Goal: Information Seeking & Learning: Learn about a topic

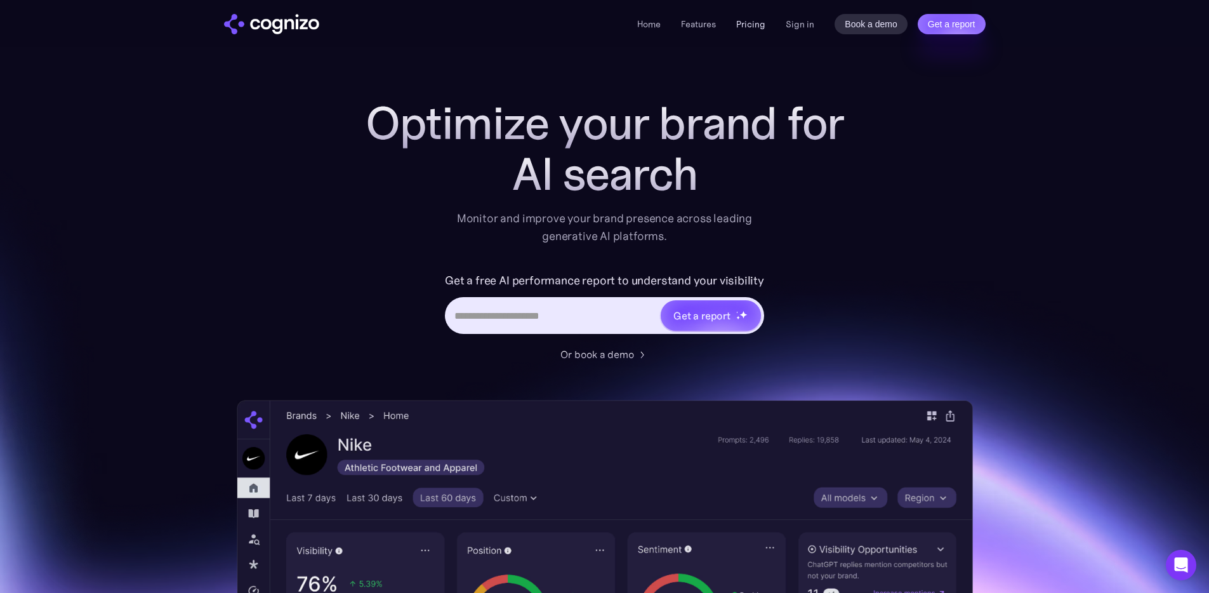
click at [758, 25] on link "Pricing" at bounding box center [750, 23] width 29 height 11
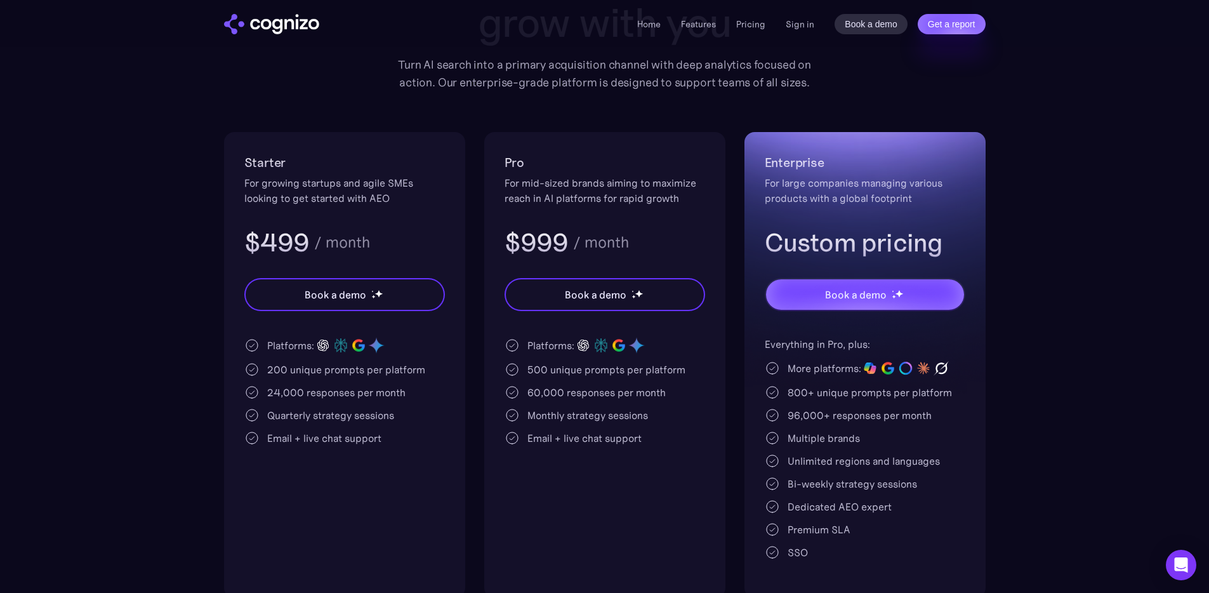
scroll to position [180, 0]
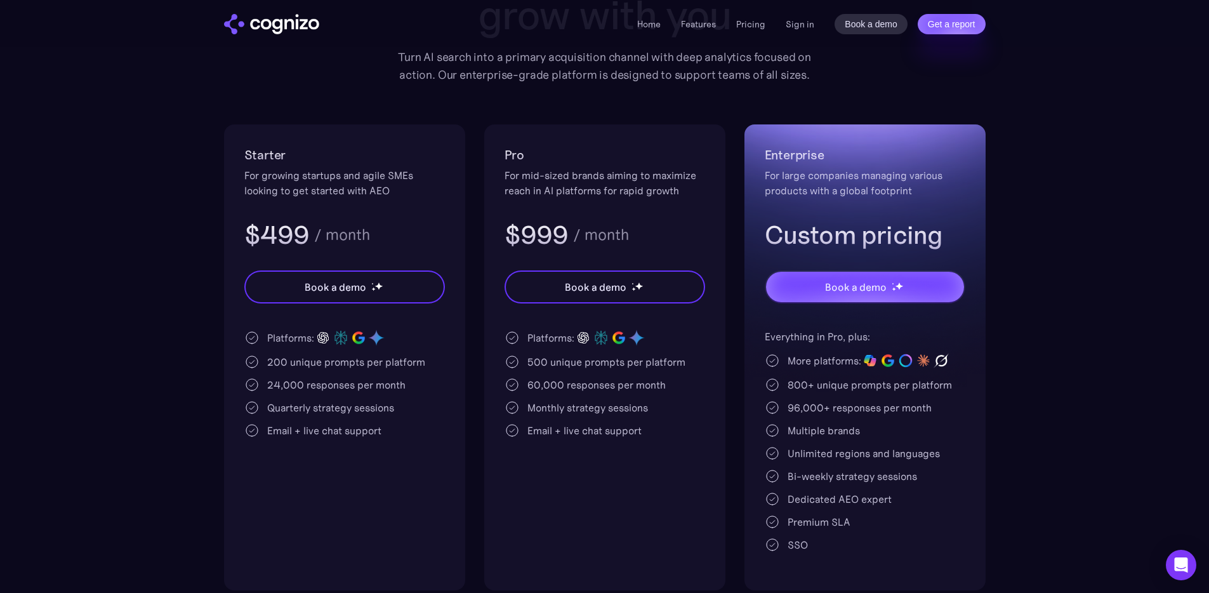
click at [91, 117] on section "Pricing Scalable plans that grow with you Turn AI search into a primary acquisi…" at bounding box center [604, 253] width 1209 height 673
click at [224, 129] on div "Starter For growing startups and agile SMEs looking to get started with AEO $49…" at bounding box center [605, 357] width 762 height 466
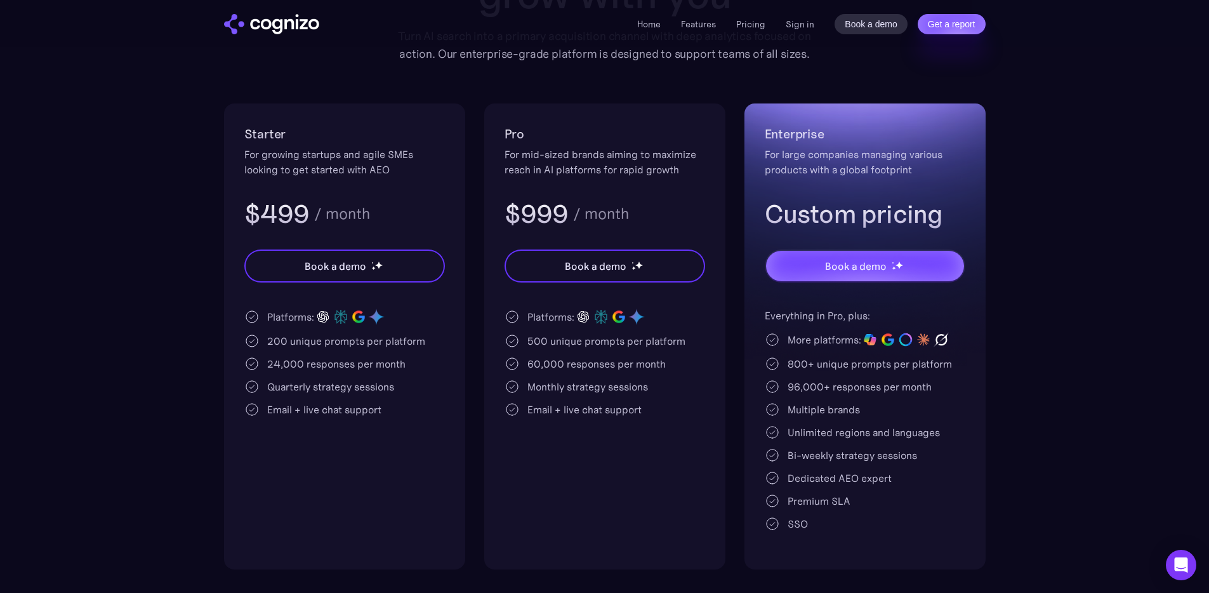
scroll to position [202, 0]
click at [1106, 225] on section "Pricing Scalable plans that grow with you Turn AI search into a primary acquisi…" at bounding box center [604, 232] width 1209 height 673
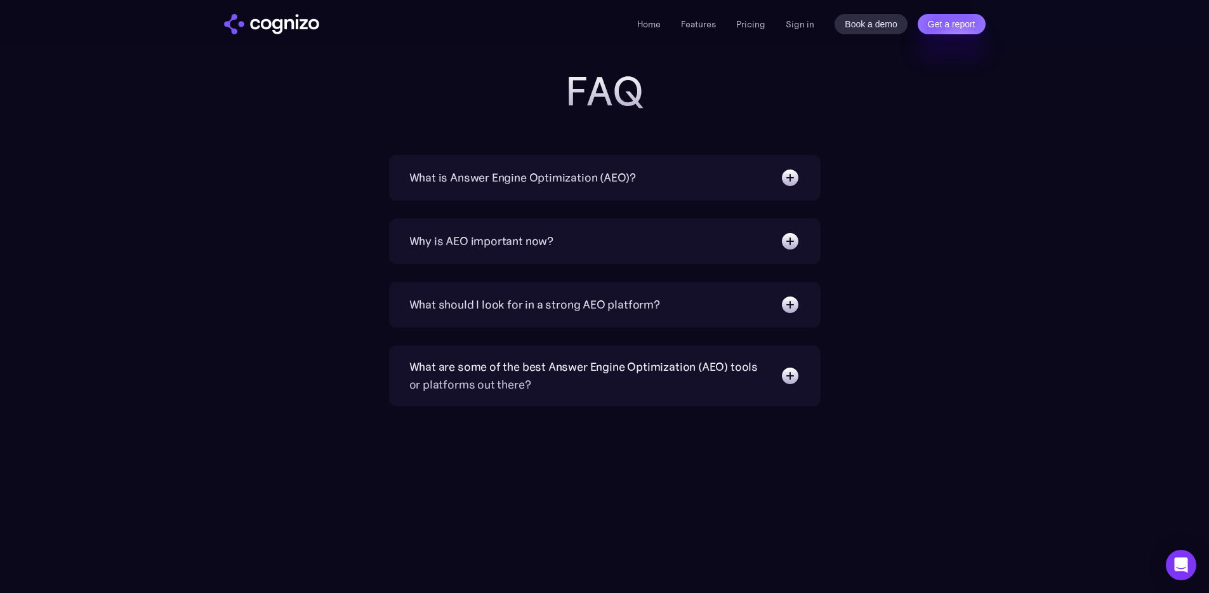
scroll to position [2865, 0]
